Goal: Transaction & Acquisition: Purchase product/service

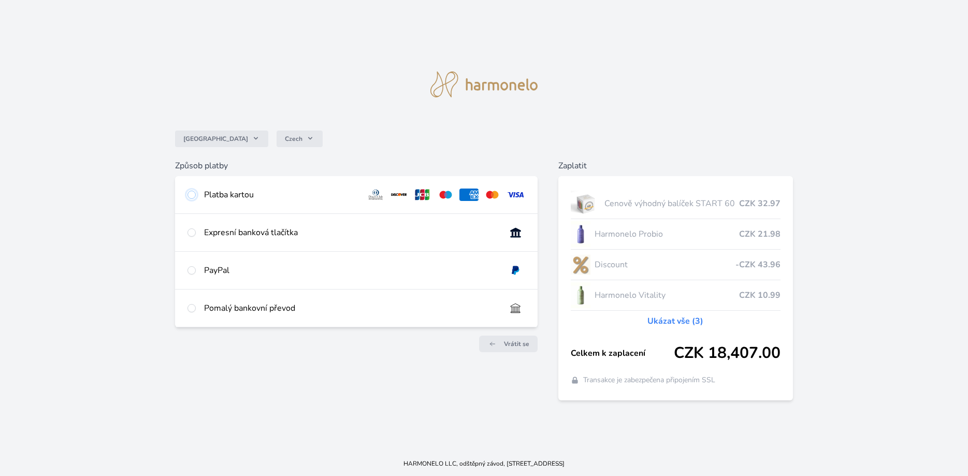
click at [191, 194] on input "radio" at bounding box center [191, 195] width 8 height 8
radio input "true"
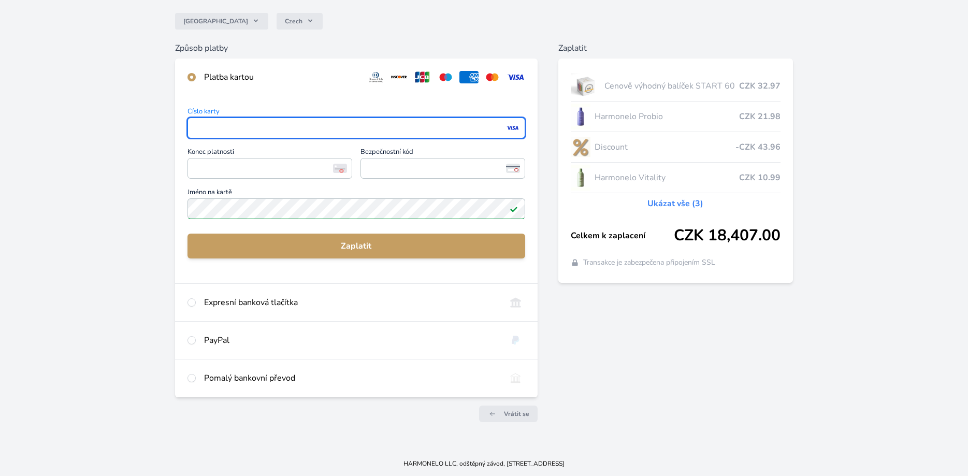
scroll to position [88, 0]
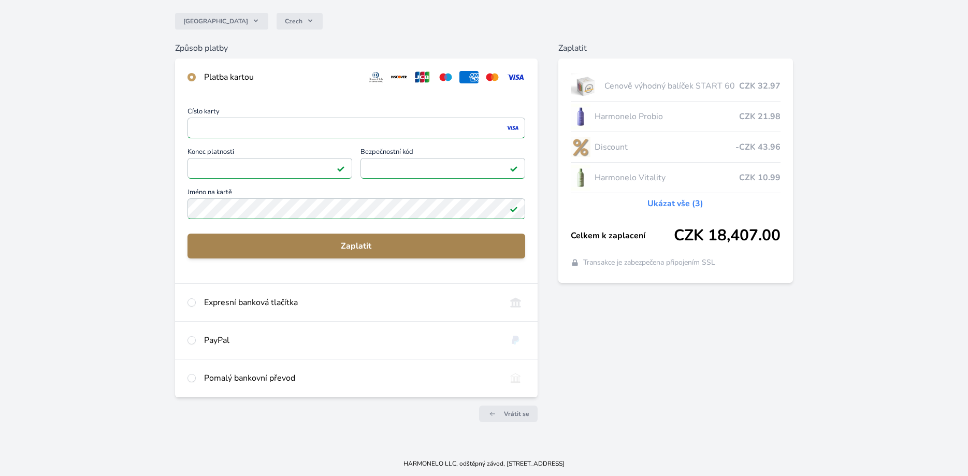
click at [356, 243] on span "Zaplatit" at bounding box center [356, 246] width 321 height 12
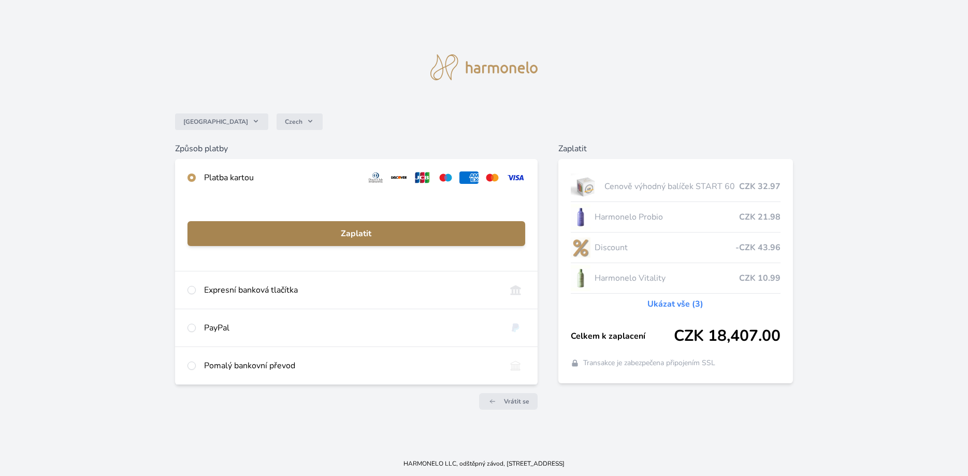
scroll to position [0, 0]
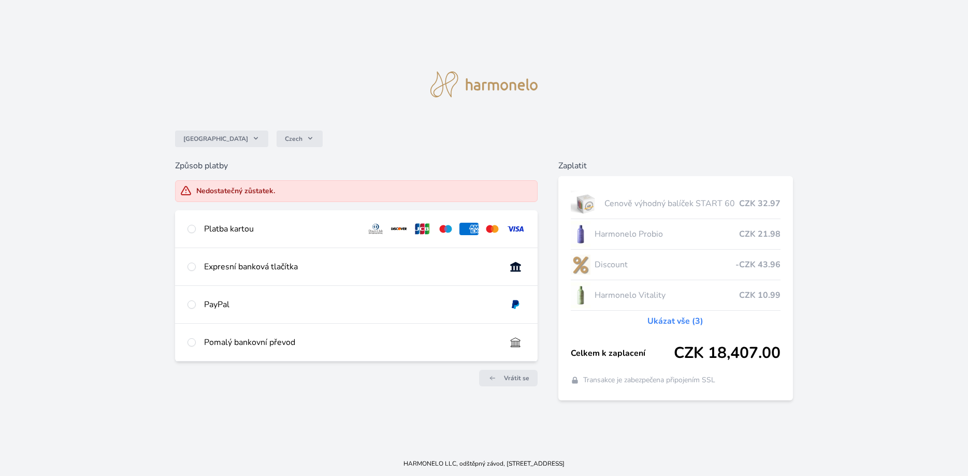
click at [192, 225] on div at bounding box center [191, 229] width 8 height 12
radio input "true"
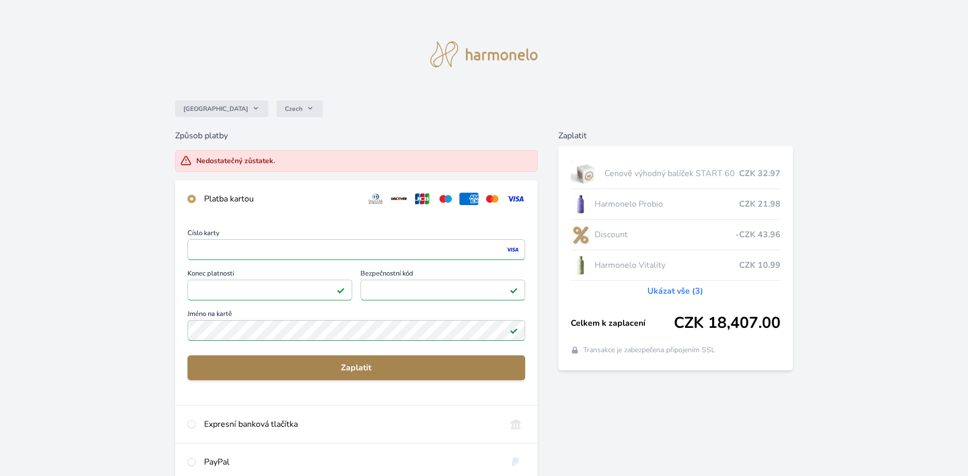
click at [343, 366] on span "Zaplatit" at bounding box center [356, 367] width 321 height 12
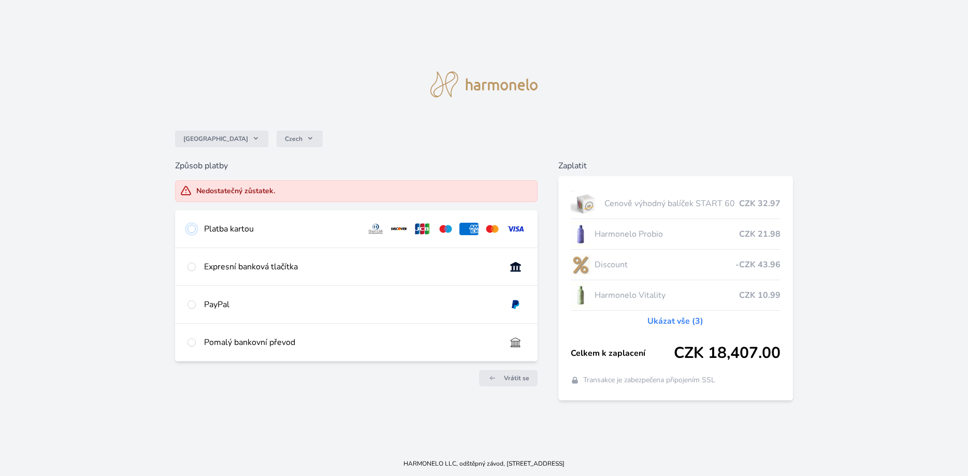
click at [193, 227] on input "radio" at bounding box center [191, 229] width 8 height 8
radio input "true"
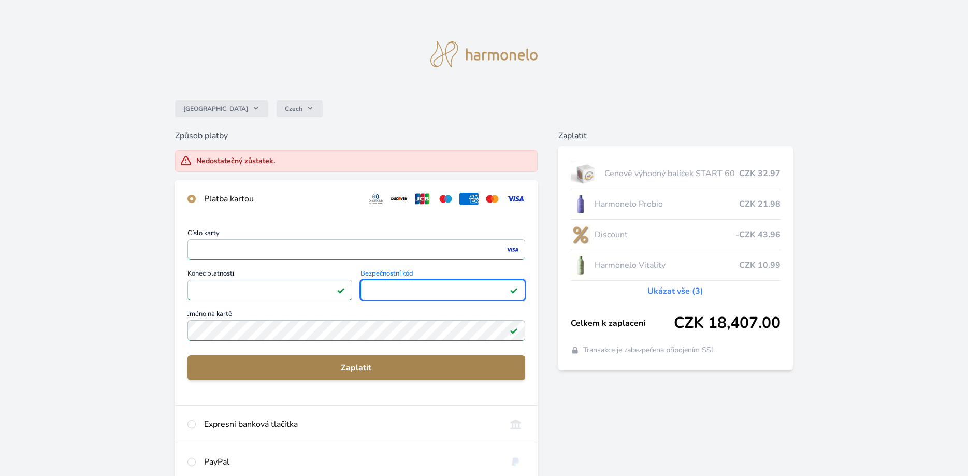
click at [363, 366] on span "Zaplatit" at bounding box center [356, 367] width 321 height 12
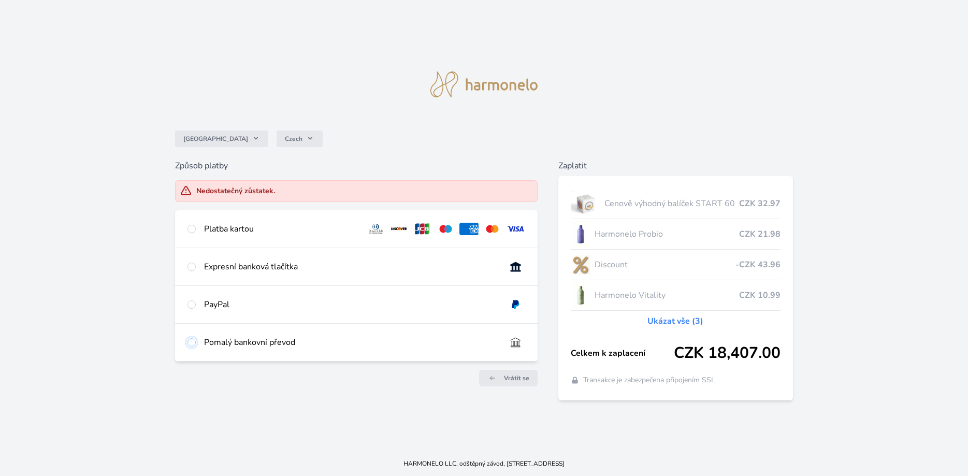
click at [191, 343] on input "radio" at bounding box center [191, 342] width 8 height 8
radio input "true"
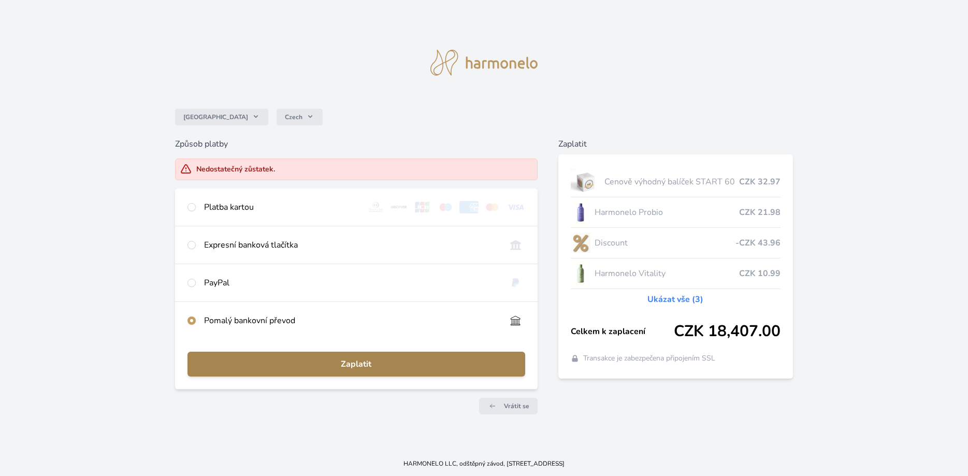
click at [369, 361] on span "Zaplatit" at bounding box center [356, 364] width 321 height 12
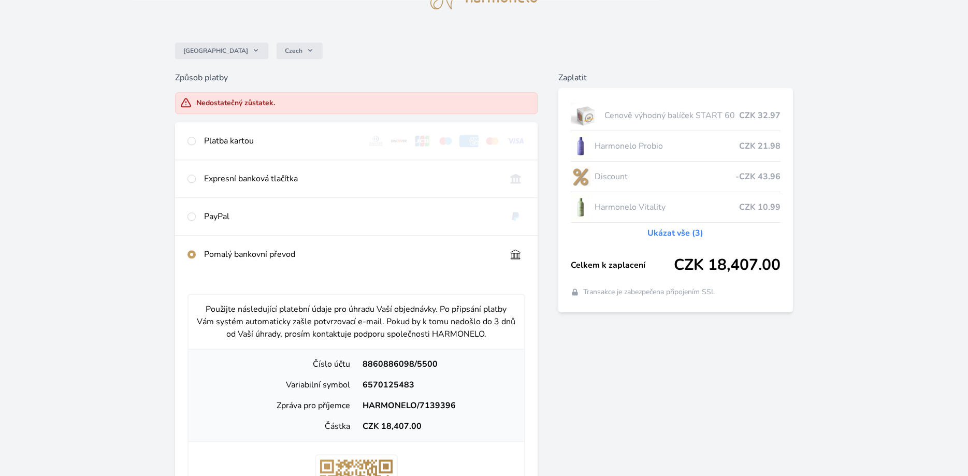
scroll to position [53, 0]
